Goal: Check status

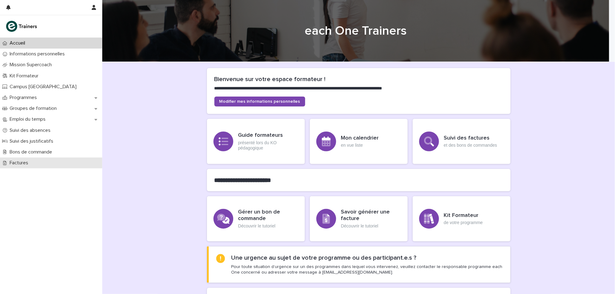
click at [45, 159] on div "Factures" at bounding box center [51, 163] width 102 height 11
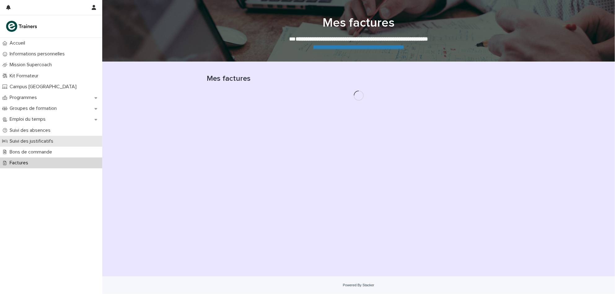
click at [52, 142] on p "Suivi des justificatifs" at bounding box center [32, 141] width 51 height 6
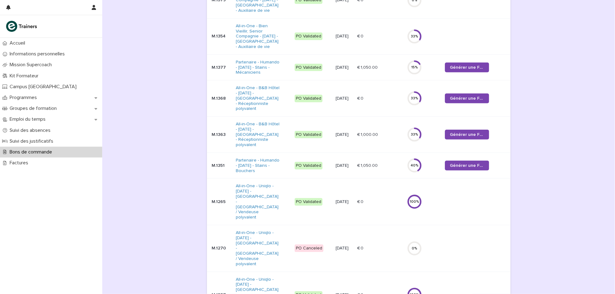
scroll to position [220, 0]
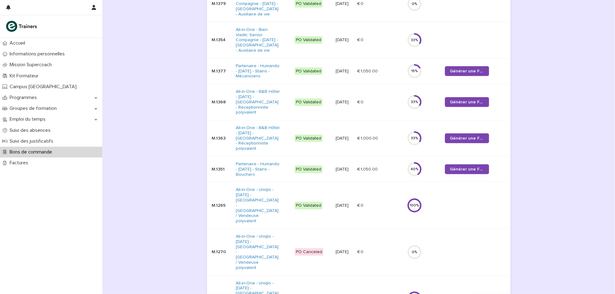
click at [300, 99] on div "PO Validated" at bounding box center [309, 103] width 28 height 8
